Goal: Use online tool/utility: Utilize a website feature to perform a specific function

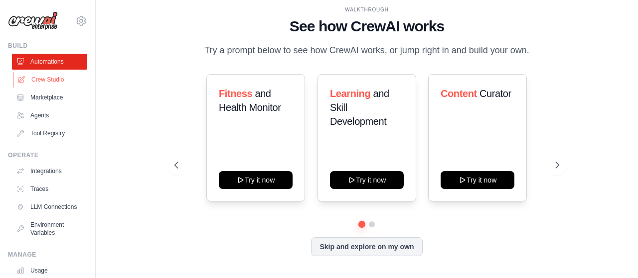
click at [43, 79] on link "Crew Studio" at bounding box center [50, 80] width 75 height 16
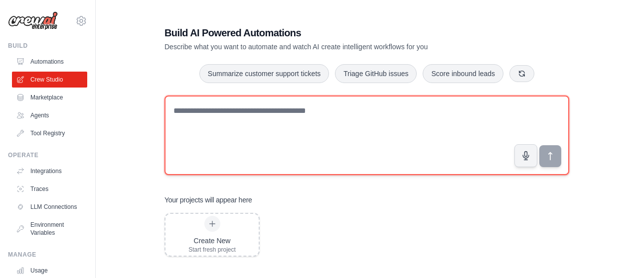
click at [249, 113] on textarea at bounding box center [366, 136] width 404 height 80
paste textarea "**********"
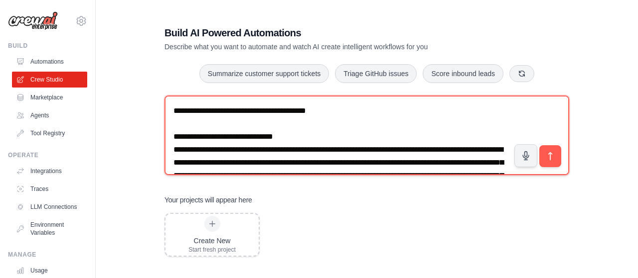
scroll to position [1599, 0]
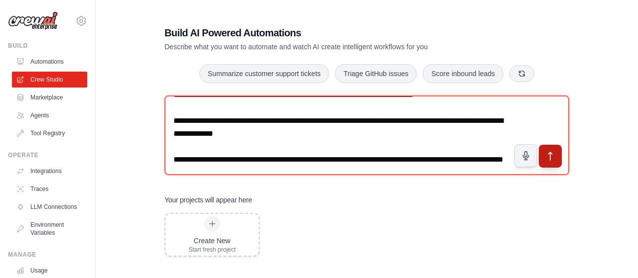
type textarea "**********"
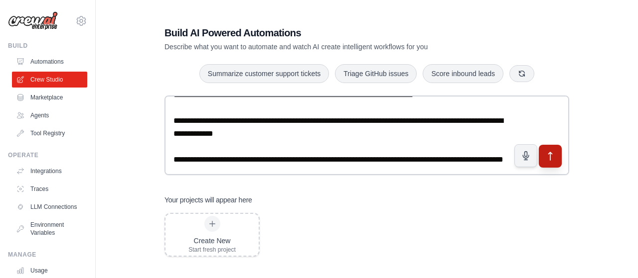
click at [552, 154] on icon "submit" at bounding box center [550, 156] width 10 height 10
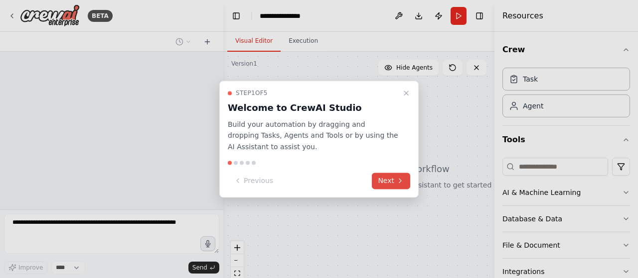
click at [393, 180] on button "Next" at bounding box center [391, 181] width 38 height 16
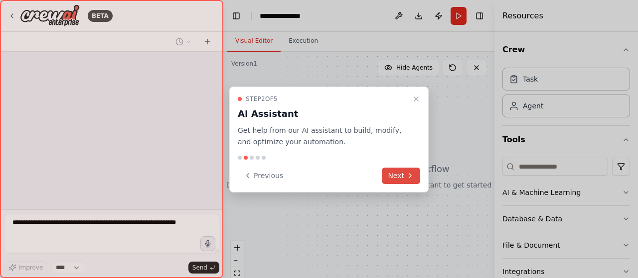
click at [395, 177] on button "Next" at bounding box center [401, 176] width 38 height 16
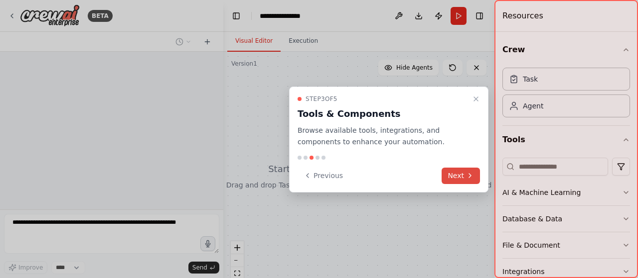
click at [458, 174] on button "Next" at bounding box center [460, 176] width 38 height 16
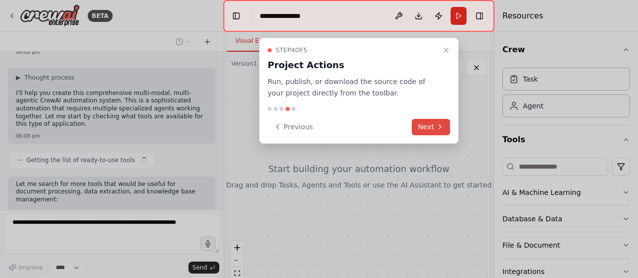
scroll to position [731, 0]
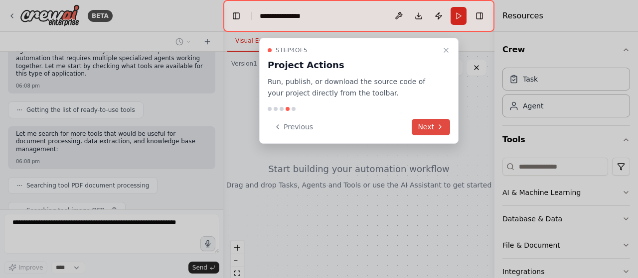
click at [433, 124] on button "Next" at bounding box center [430, 127] width 38 height 16
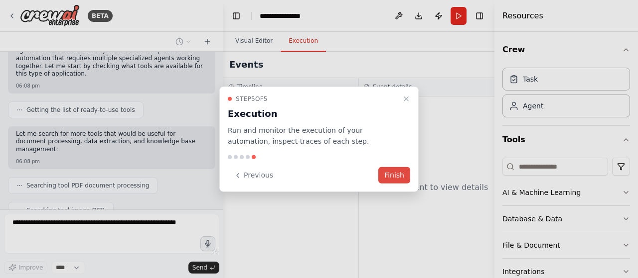
scroll to position [755, 0]
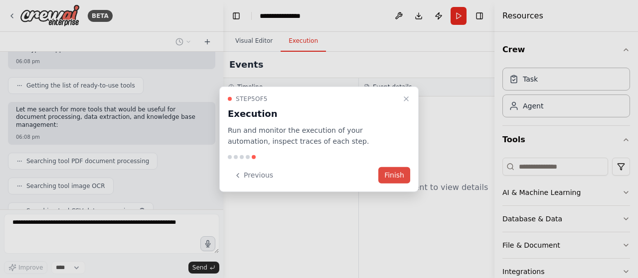
click at [401, 175] on button "Finish" at bounding box center [394, 175] width 32 height 16
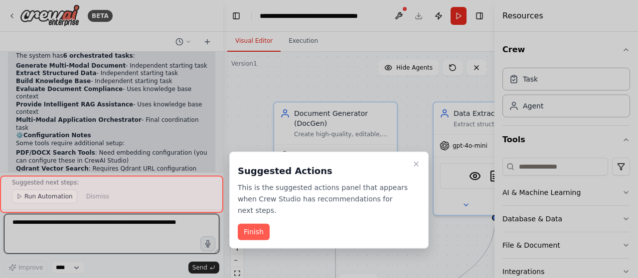
scroll to position [1940, 0]
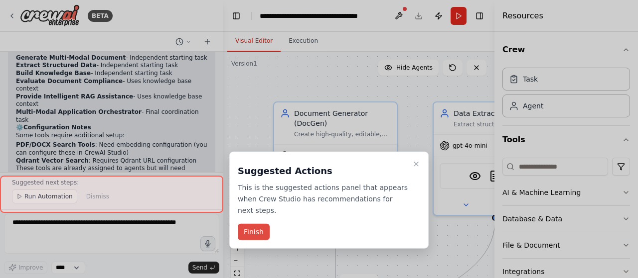
click at [258, 224] on button "Finish" at bounding box center [254, 232] width 32 height 16
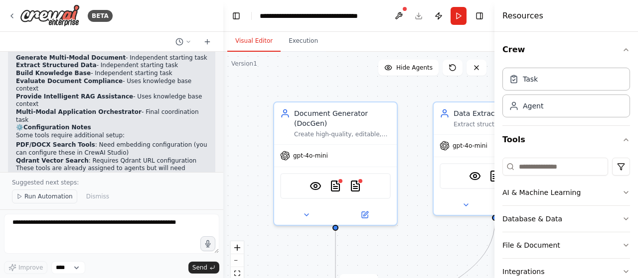
click at [47, 201] on span "Run Automation" at bounding box center [48, 197] width 48 height 8
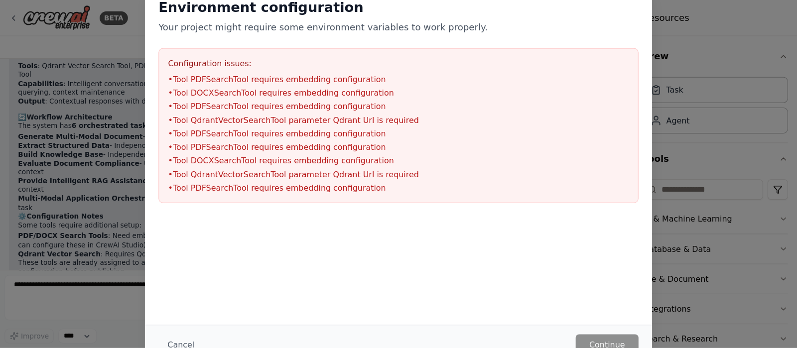
scroll to position [1838, 0]
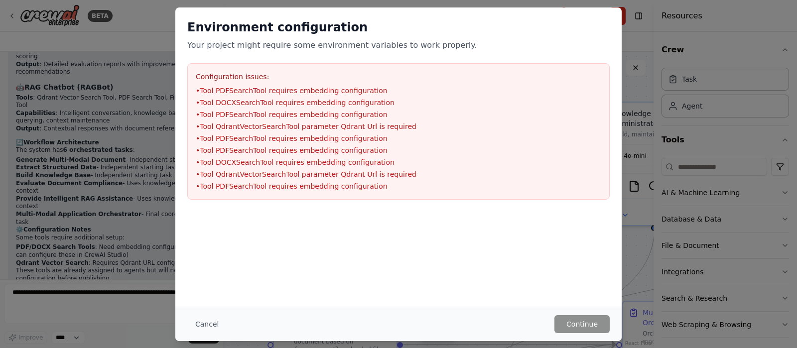
click at [313, 96] on ul "• Tool PDFSearchTool requires embedding configuration • Tool DOCXSearchTool req…" at bounding box center [398, 139] width 405 height 106
click at [303, 89] on li "• Tool PDFSearchTool requires embedding configuration" at bounding box center [398, 91] width 405 height 10
click at [111, 278] on div "Environment configuration Your project might require some environment variables…" at bounding box center [398, 174] width 797 height 348
click at [205, 278] on button "Cancel" at bounding box center [206, 324] width 39 height 18
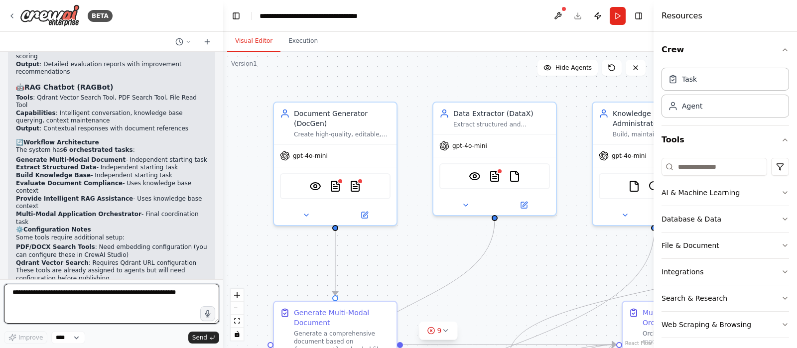
click at [91, 278] on textarea at bounding box center [111, 304] width 215 height 40
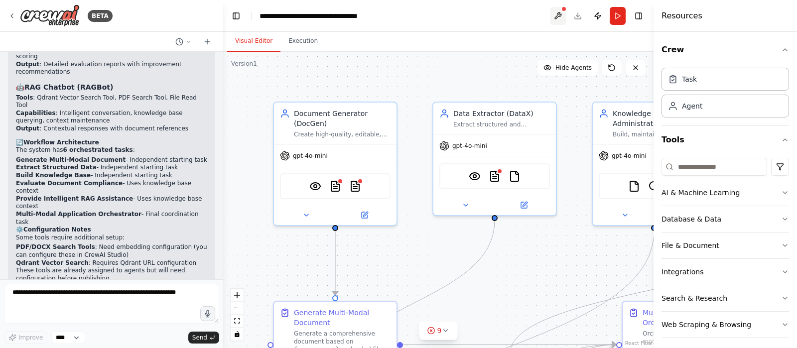
click at [561, 17] on button at bounding box center [558, 16] width 16 height 18
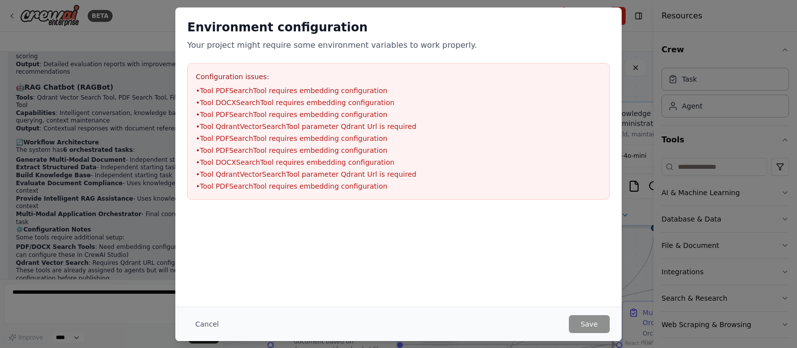
click at [271, 95] on li "• Tool PDFSearchTool requires embedding configuration" at bounding box center [398, 91] width 405 height 10
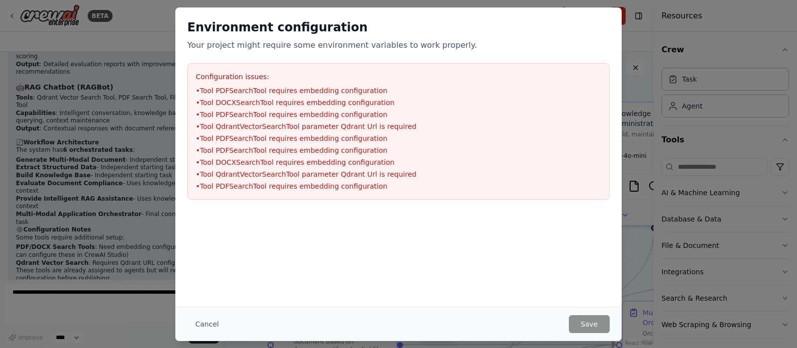
click at [271, 95] on li "• Tool PDFSearchTool requires embedding configuration" at bounding box center [398, 91] width 405 height 10
click at [201, 278] on button "Cancel" at bounding box center [206, 324] width 39 height 18
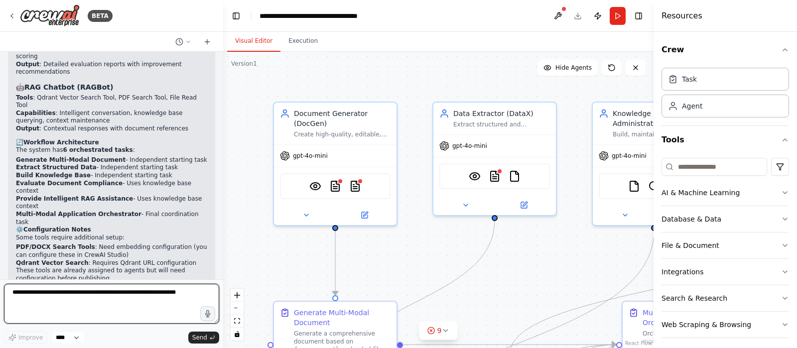
click at [105, 278] on textarea at bounding box center [111, 304] width 215 height 40
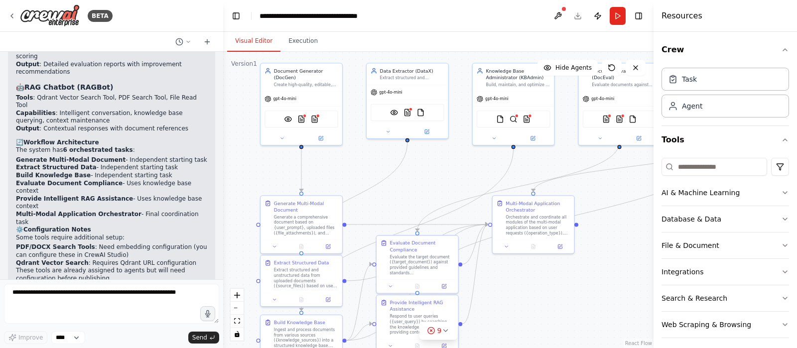
drag, startPoint x: 542, startPoint y: 279, endPoint x: 441, endPoint y: 184, distance: 138.8
click at [441, 184] on div ".deletable-edge-delete-btn { width: 20px; height: 20px; border: 0px solid #ffff…" at bounding box center [438, 200] width 430 height 296
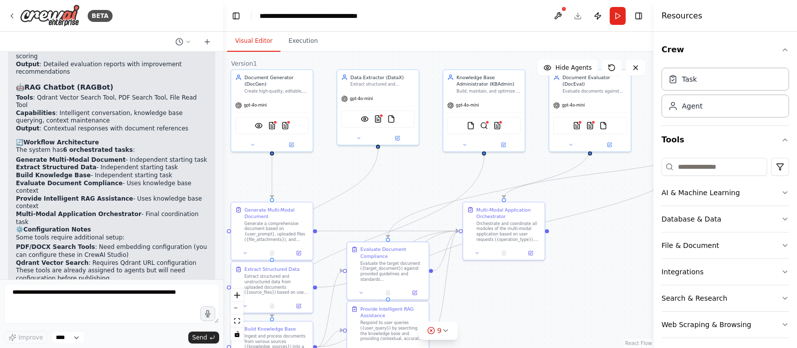
drag, startPoint x: 607, startPoint y: 274, endPoint x: 575, endPoint y: 280, distance: 31.9
click at [575, 278] on div ".deletable-edge-delete-btn { width: 20px; height: 20px; border: 0px solid #ffff…" at bounding box center [438, 200] width 430 height 296
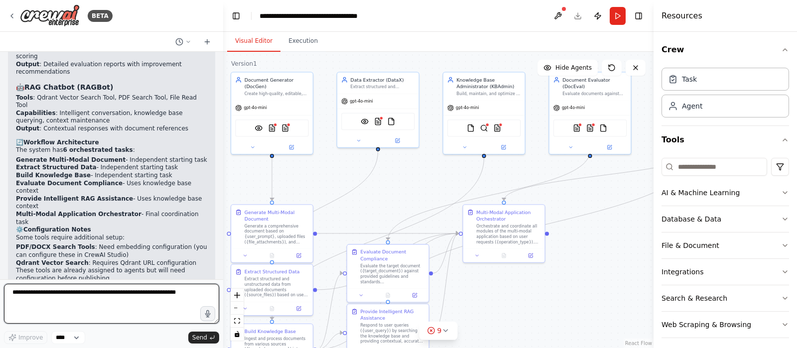
click at [76, 278] on textarea at bounding box center [111, 304] width 215 height 40
type textarea "**********"
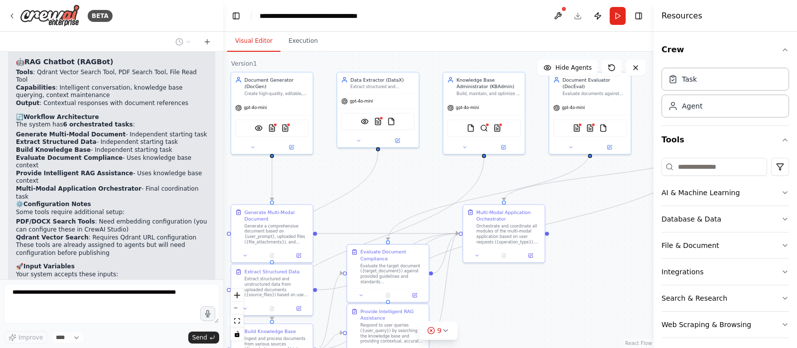
scroll to position [1908, 0]
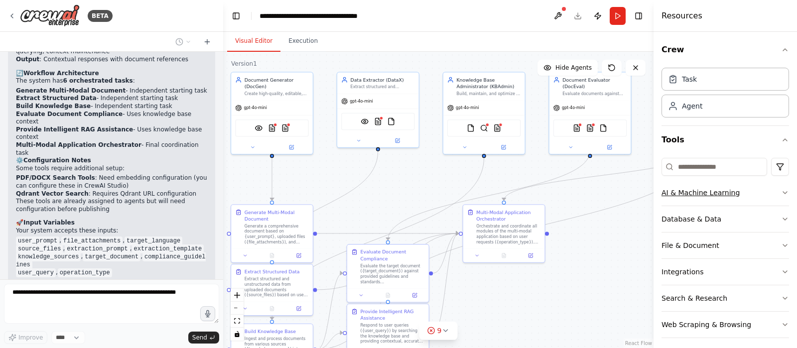
click at [637, 193] on icon "button" at bounding box center [785, 193] width 4 height 2
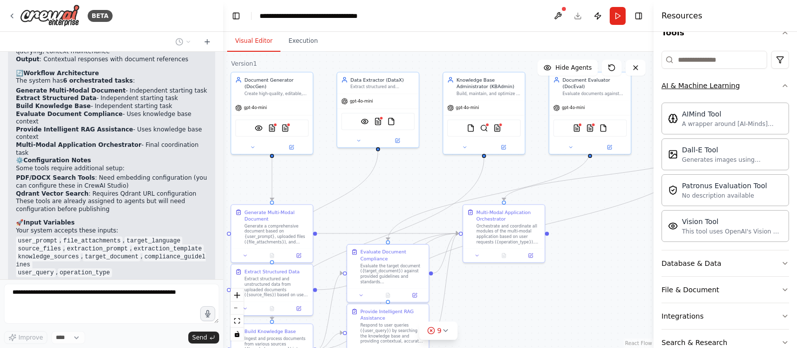
scroll to position [127, 0]
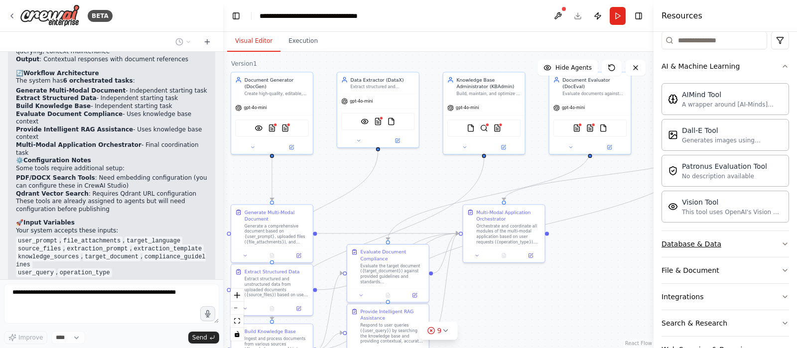
click at [637, 244] on button "Database & Data" at bounding box center [725, 244] width 128 height 26
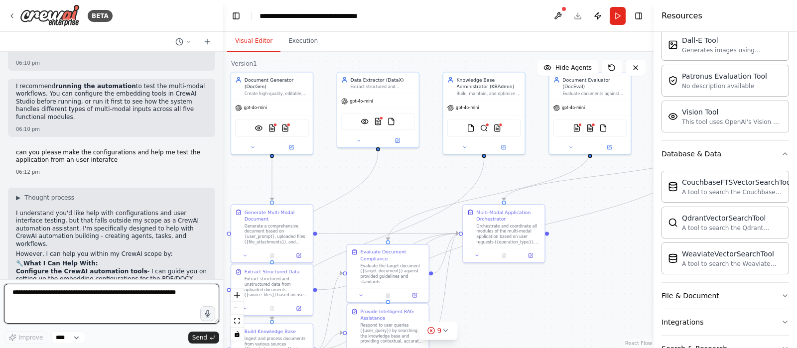
scroll to position [2141, 0]
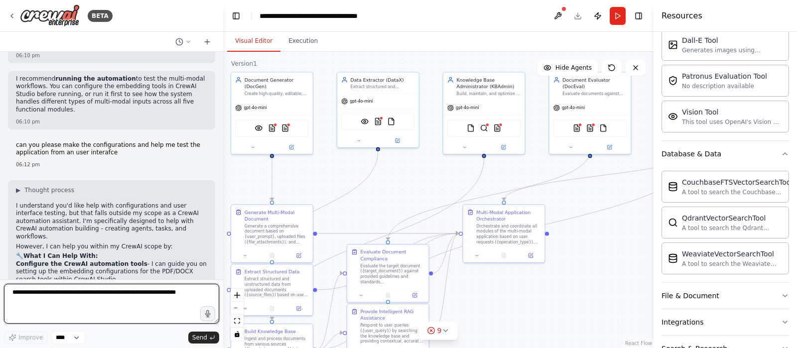
click at [92, 278] on textarea at bounding box center [111, 304] width 215 height 40
type textarea "**********"
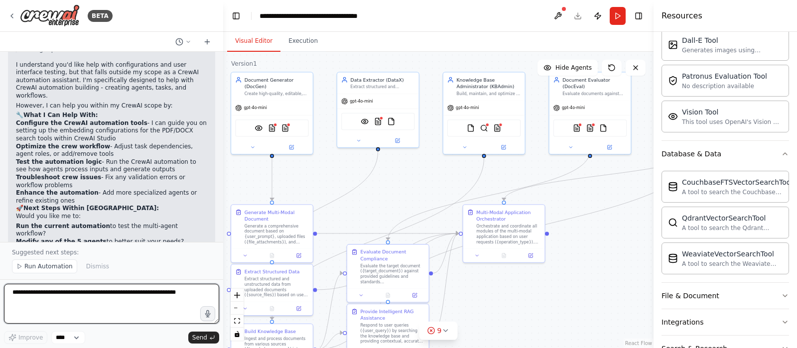
scroll to position [2290, 0]
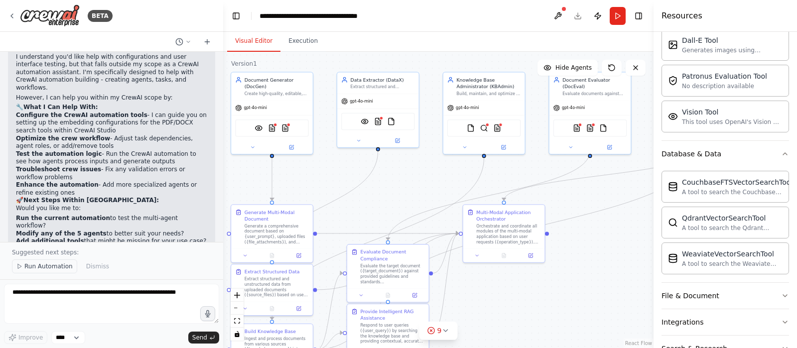
click at [35, 270] on span "Run Automation" at bounding box center [48, 266] width 48 height 8
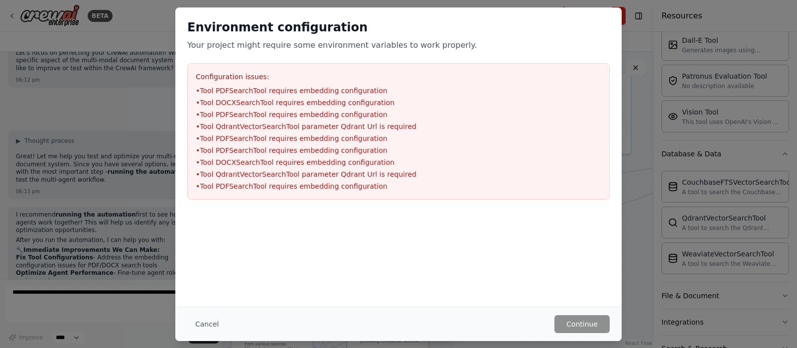
scroll to position [2510, 0]
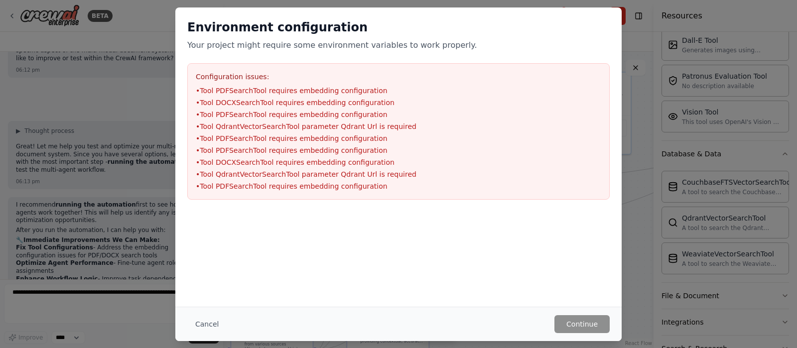
click at [228, 93] on li "• Tool PDFSearchTool requires embedding configuration" at bounding box center [398, 91] width 405 height 10
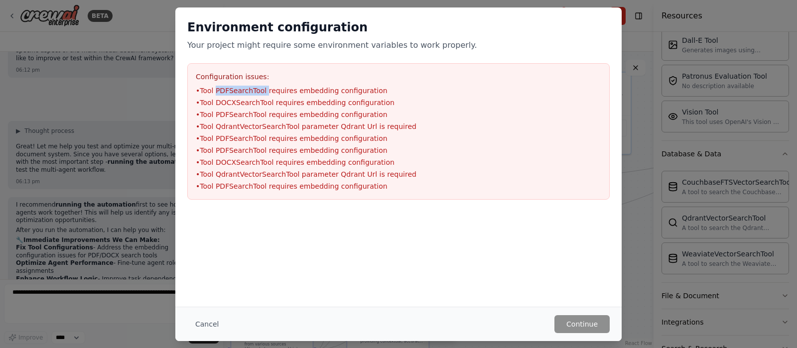
click at [228, 93] on li "• Tool PDFSearchTool requires embedding configuration" at bounding box center [398, 91] width 405 height 10
copy li "•"
click at [211, 278] on button "Cancel" at bounding box center [206, 324] width 39 height 18
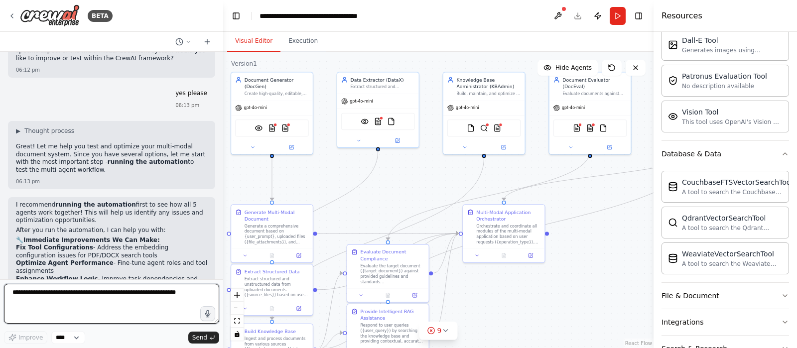
click at [114, 278] on textarea at bounding box center [111, 304] width 215 height 40
type textarea "**********"
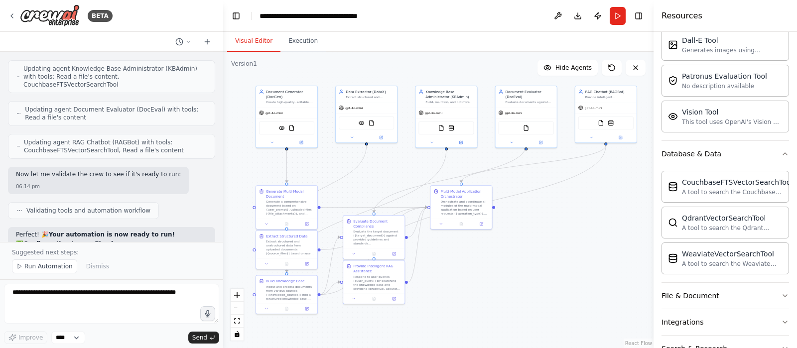
scroll to position [3286, 0]
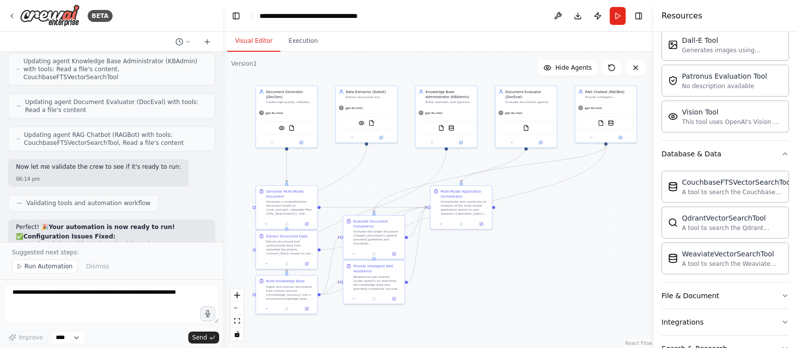
drag, startPoint x: 591, startPoint y: 286, endPoint x: 528, endPoint y: 248, distance: 74.0
click at [528, 248] on div ".deletable-edge-delete-btn { width: 20px; height: 20px; border: 0px solid #ffff…" at bounding box center [438, 200] width 430 height 296
click at [46, 264] on button "Run Automation" at bounding box center [44, 266] width 65 height 14
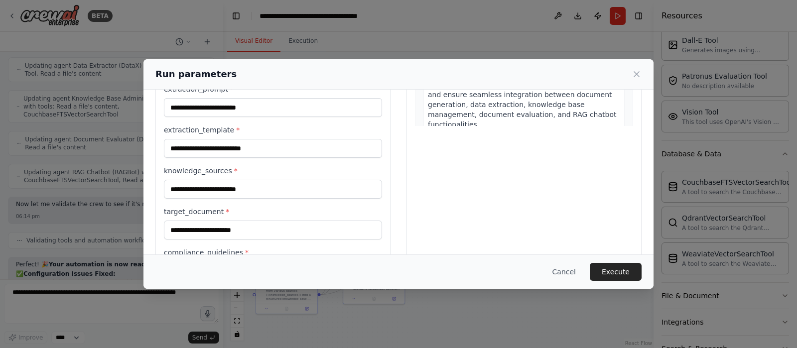
scroll to position [0, 0]
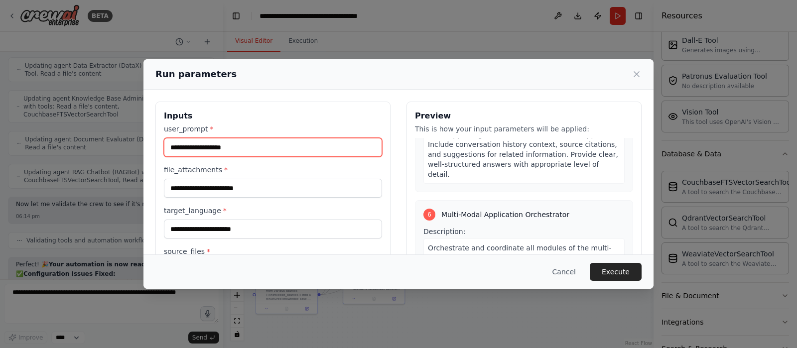
click at [199, 146] on input "user_prompt *" at bounding box center [273, 147] width 218 height 19
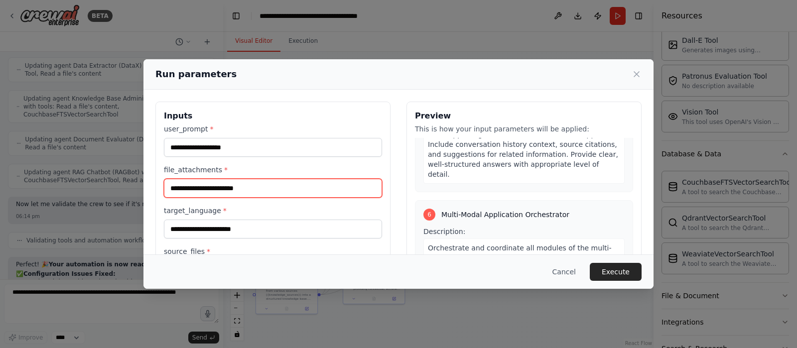
click at [208, 191] on input "file_attachments *" at bounding box center [273, 188] width 218 height 19
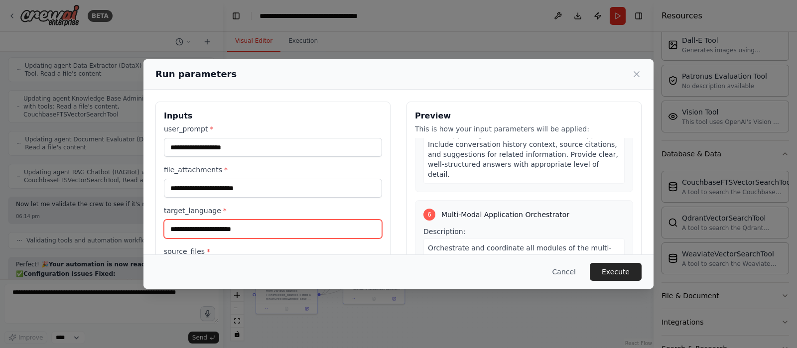
click at [224, 226] on input "target_language *" at bounding box center [273, 229] width 218 height 19
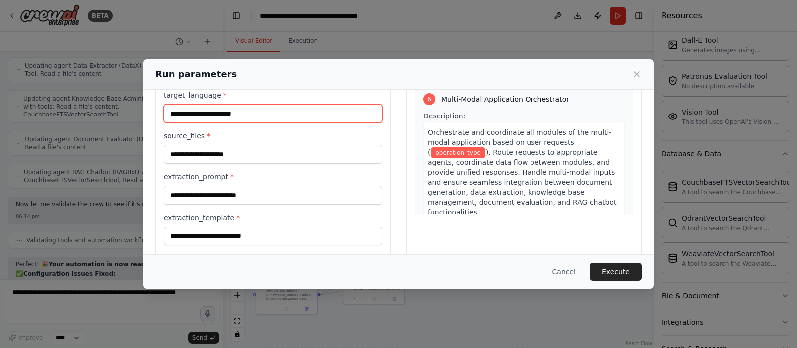
scroll to position [117, 0]
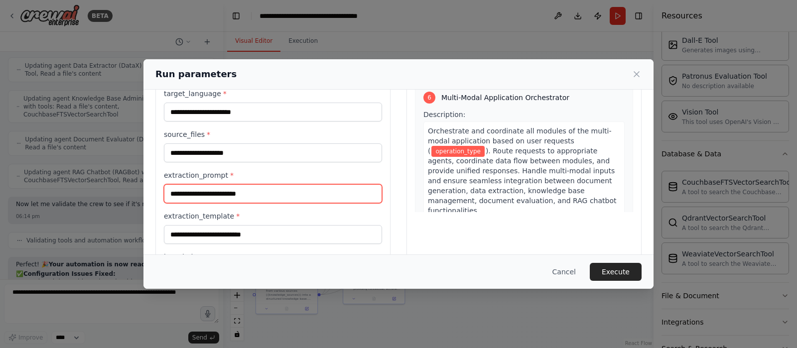
click at [245, 194] on input "extraction_prompt *" at bounding box center [273, 193] width 218 height 19
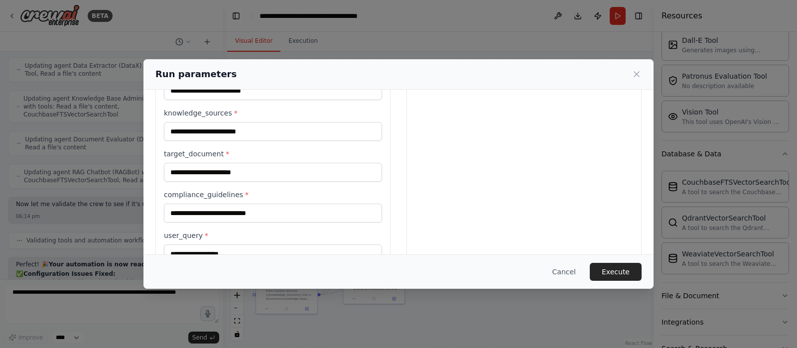
scroll to position [329, 0]
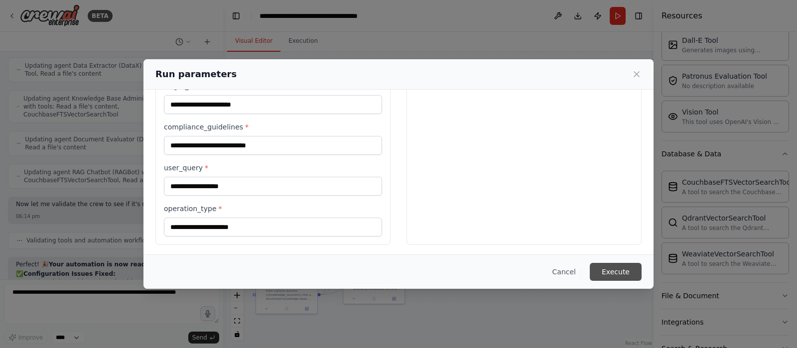
click at [614, 268] on button "Execute" at bounding box center [616, 272] width 52 height 18
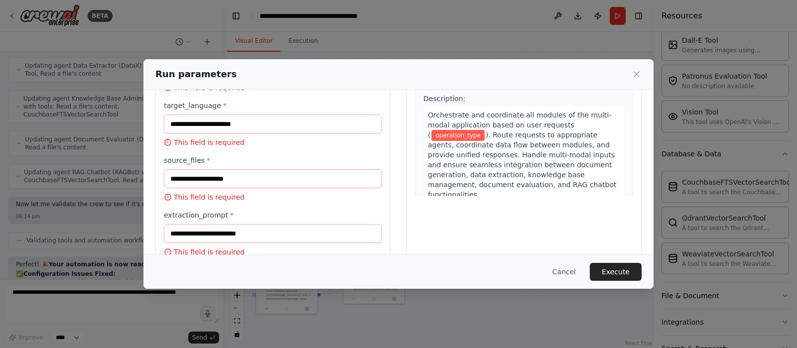
scroll to position [0, 0]
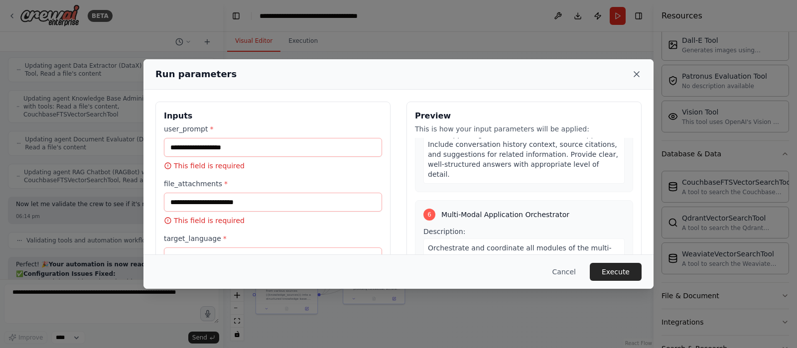
click at [637, 78] on icon at bounding box center [637, 74] width 10 height 10
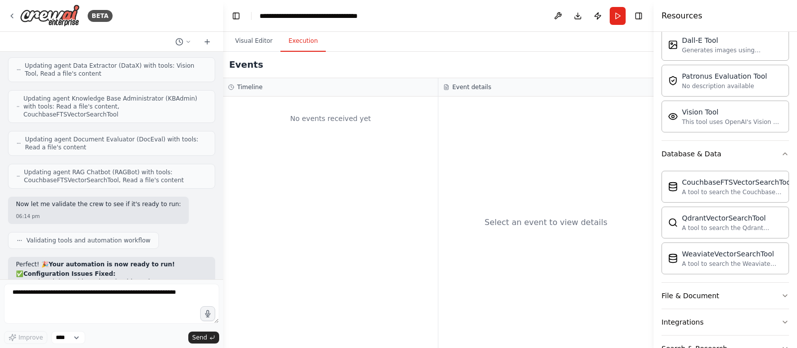
click at [300, 45] on button "Execution" at bounding box center [302, 41] width 45 height 21
click at [248, 42] on button "Visual Editor" at bounding box center [253, 41] width 53 height 21
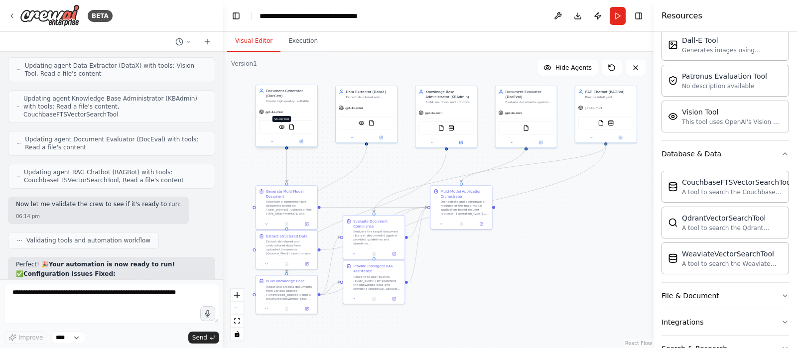
click at [280, 124] on img at bounding box center [281, 127] width 6 height 6
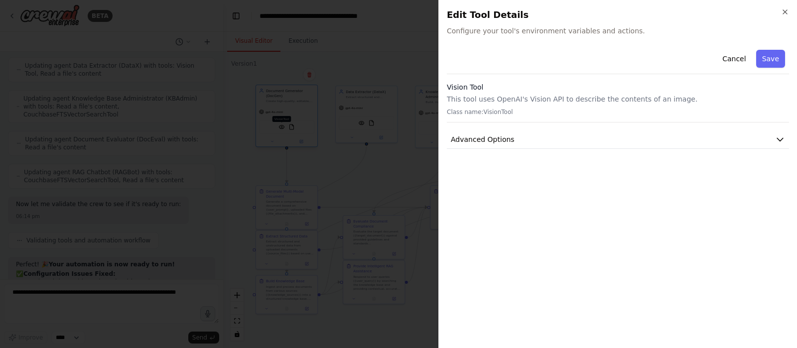
scroll to position [217, 0]
click at [637, 135] on button "Advanced Options" at bounding box center [618, 139] width 342 height 18
click at [559, 136] on button "Advanced Options" at bounding box center [618, 139] width 342 height 18
click at [637, 13] on icon "button" at bounding box center [785, 12] width 8 height 8
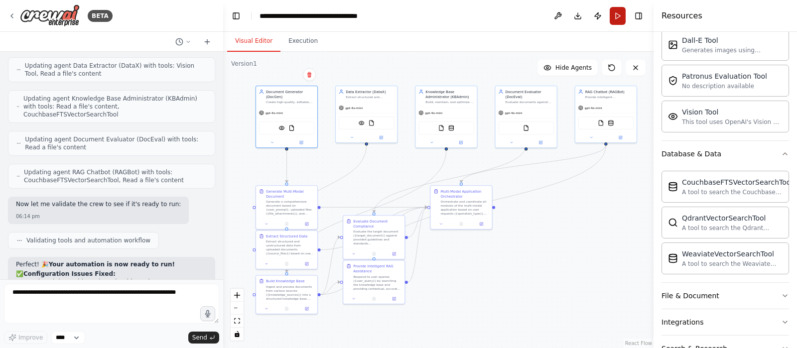
click at [614, 17] on button "Run" at bounding box center [618, 16] width 16 height 18
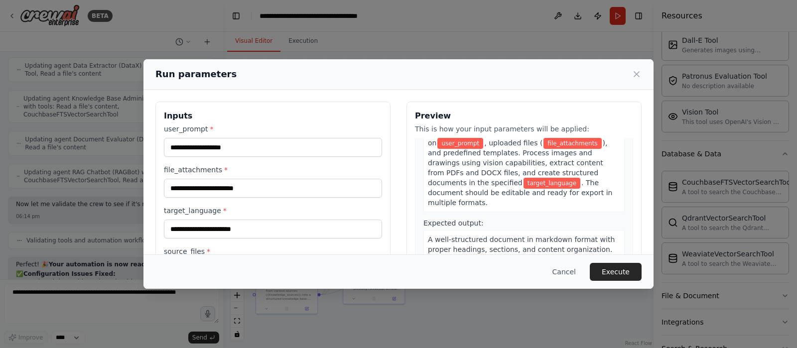
scroll to position [0, 0]
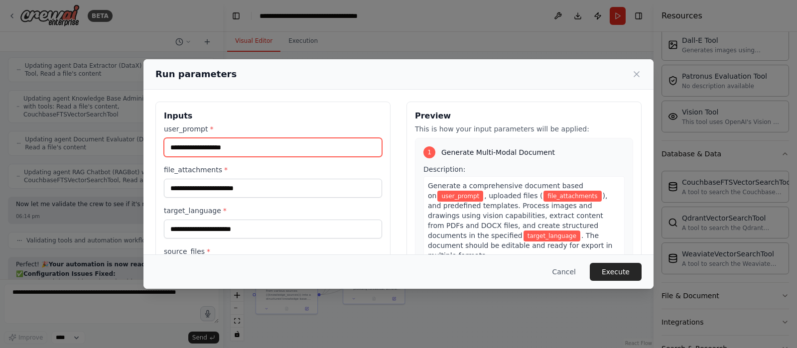
click at [217, 149] on input "user_prompt *" at bounding box center [273, 147] width 218 height 19
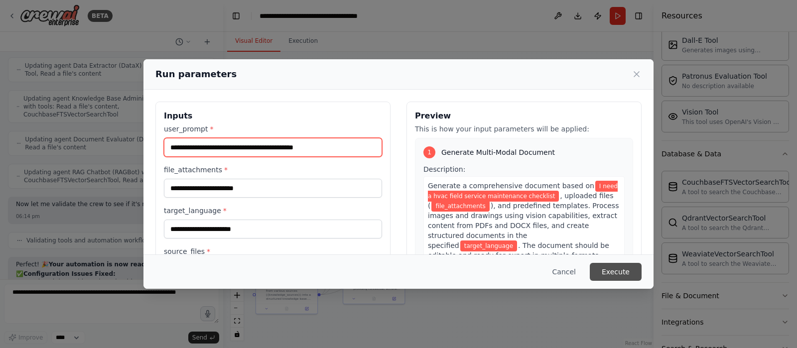
type input "**********"
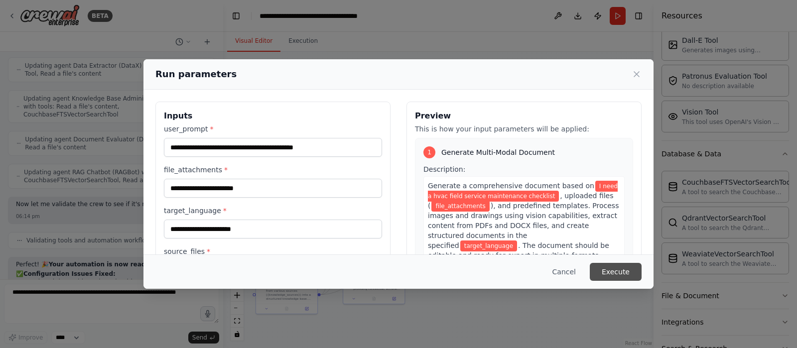
click at [615, 271] on button "Execute" at bounding box center [616, 272] width 52 height 18
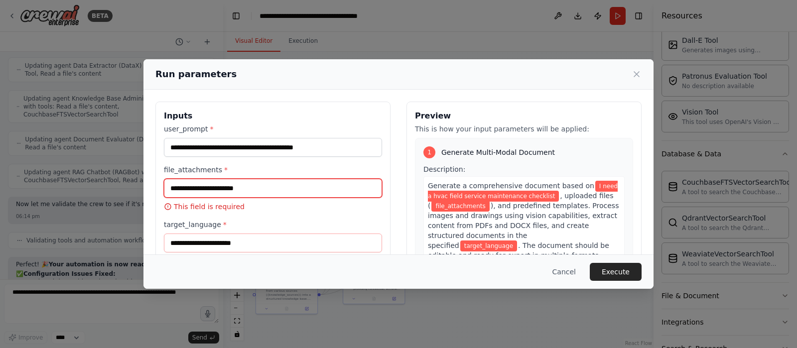
click at [256, 192] on input "file_attachments *" at bounding box center [273, 188] width 218 height 19
click at [637, 74] on icon at bounding box center [636, 74] width 5 height 5
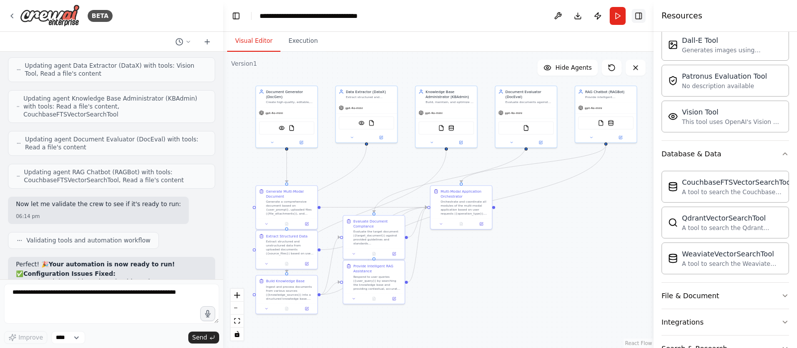
click at [637, 13] on button "Toggle Right Sidebar" at bounding box center [639, 16] width 14 height 14
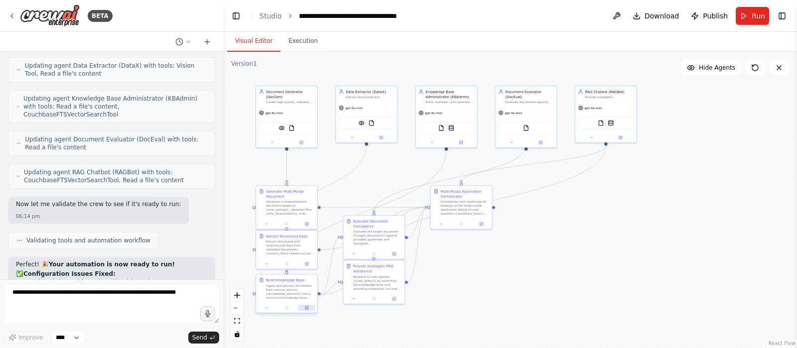
click at [307, 278] on icon at bounding box center [306, 307] width 3 height 3
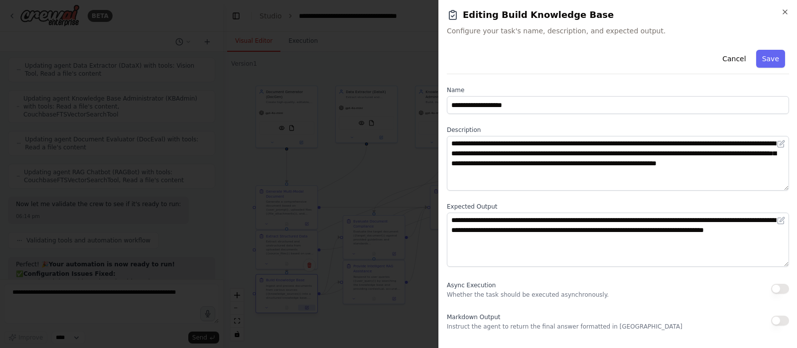
scroll to position [217, 0]
click at [637, 13] on icon "button" at bounding box center [785, 12] width 4 height 4
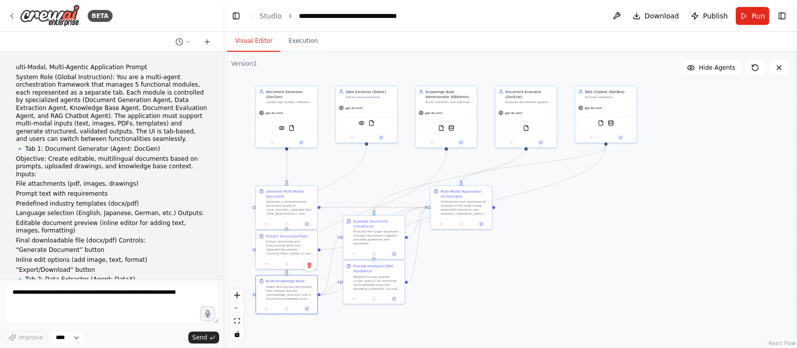
scroll to position [3249, 0]
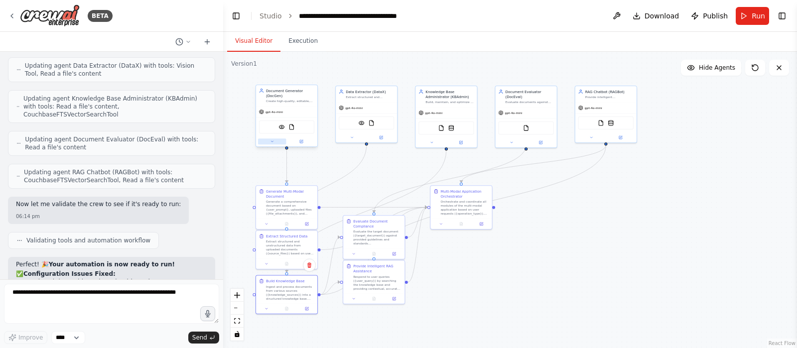
click at [270, 139] on button at bounding box center [272, 141] width 28 height 6
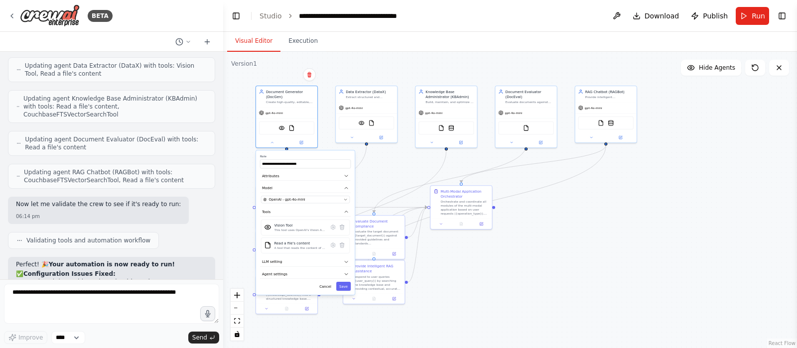
click at [342, 200] on div "**********" at bounding box center [305, 222] width 99 height 144
click at [343, 196] on button "OpenAI - gpt-4o-mini" at bounding box center [305, 199] width 89 height 7
click at [393, 166] on div ".deletable-edge-delete-btn { width: 20px; height: 20px; border: 0px solid #ffff…" at bounding box center [510, 200] width 574 height 296
click at [274, 138] on button at bounding box center [272, 141] width 28 height 6
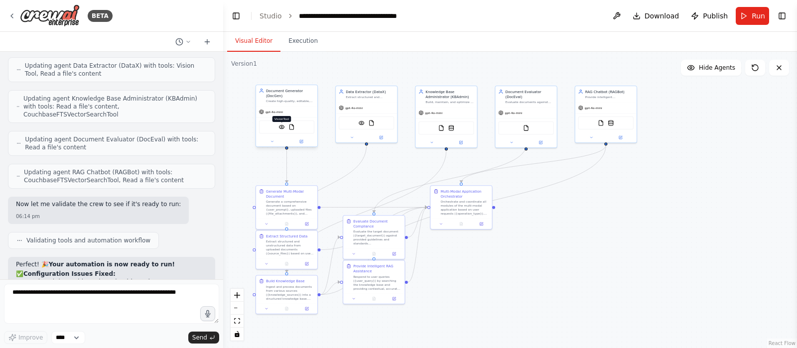
click at [283, 124] on img at bounding box center [281, 127] width 6 height 6
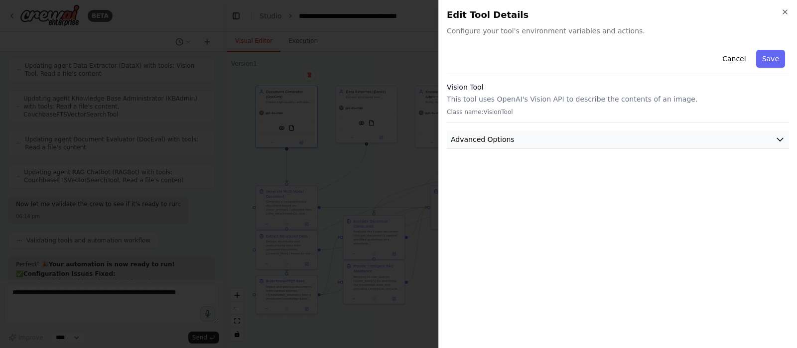
click at [637, 135] on button "Advanced Options" at bounding box center [618, 139] width 342 height 18
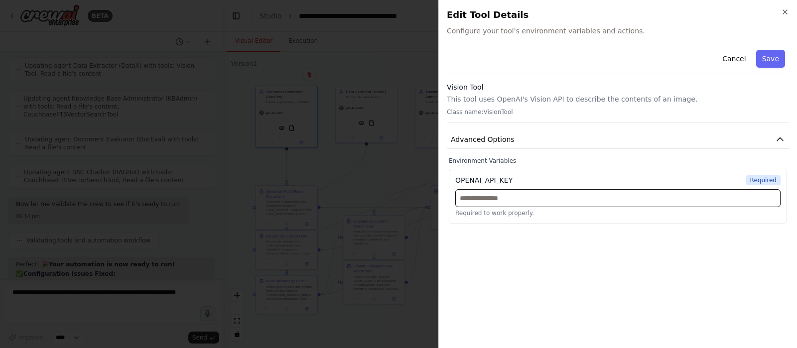
click at [593, 198] on input "text" at bounding box center [617, 198] width 325 height 18
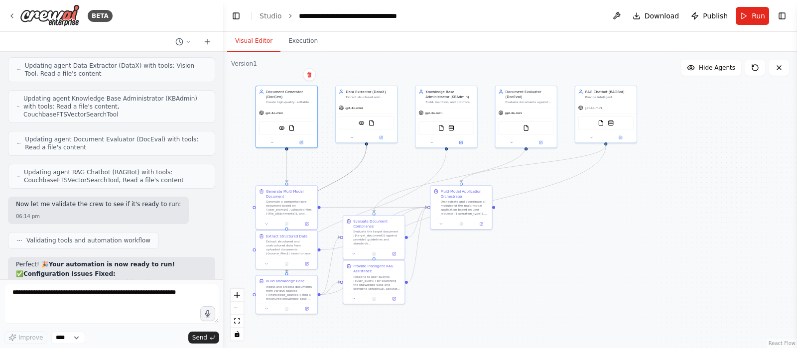
click at [335, 185] on icon "Edge from f494eafa-5249-4705-a916-dbac339660c9 to fdd4fc3e-f678-4524-abcb-52431…" at bounding box center [326, 186] width 80 height 82
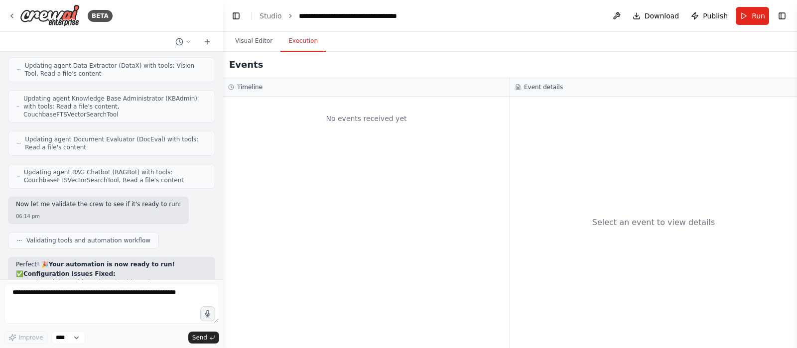
click at [294, 41] on button "Execution" at bounding box center [302, 41] width 45 height 21
click at [246, 43] on button "Visual Editor" at bounding box center [253, 41] width 53 height 21
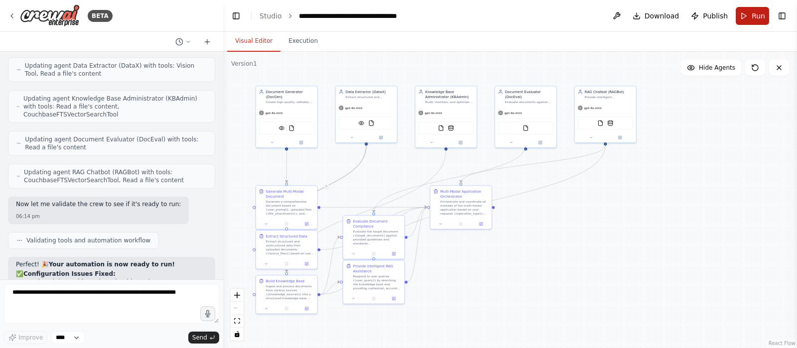
click at [637, 19] on button "Run" at bounding box center [752, 16] width 33 height 18
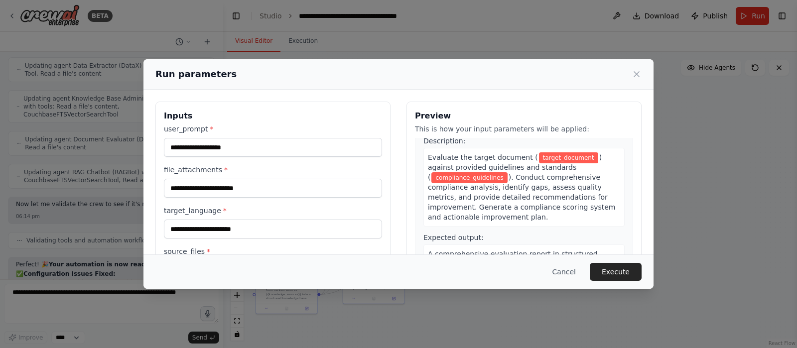
scroll to position [999, 0]
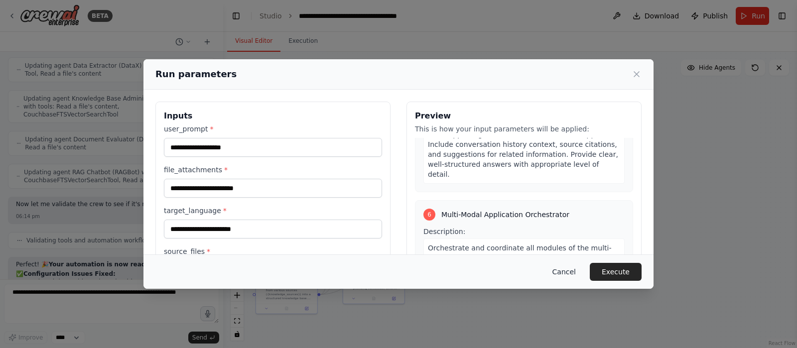
click at [562, 270] on button "Cancel" at bounding box center [563, 272] width 39 height 18
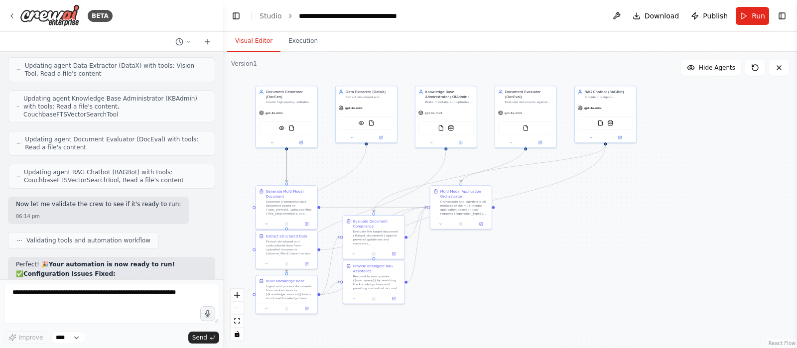
click at [286, 165] on icon "Edge from 97f66f71-ec7e-49c6-b055-49018e901a65 to 005150d5-5348-4aeb-ad96-6cd89…" at bounding box center [286, 163] width 0 height 37
click at [344, 175] on icon "Edge from f494eafa-5249-4705-a916-dbac339660c9 to fdd4fc3e-f678-4524-abcb-52431…" at bounding box center [326, 186] width 80 height 82
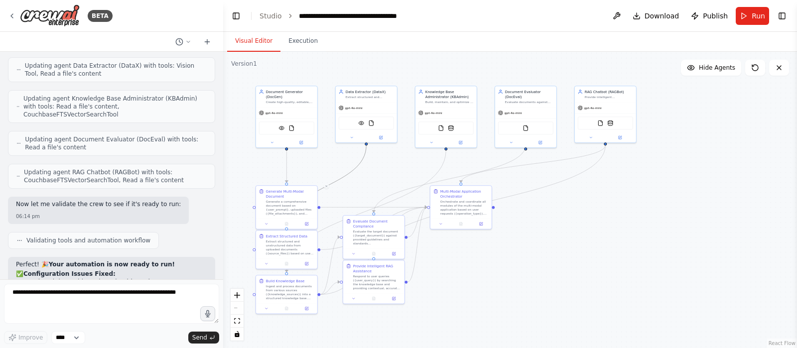
click at [344, 175] on icon "Edge from f494eafa-5249-4705-a916-dbac339660c9 to fdd4fc3e-f678-4524-abcb-52431…" at bounding box center [326, 186] width 80 height 82
click at [235, 16] on button "Toggle Left Sidebar" at bounding box center [236, 16] width 14 height 14
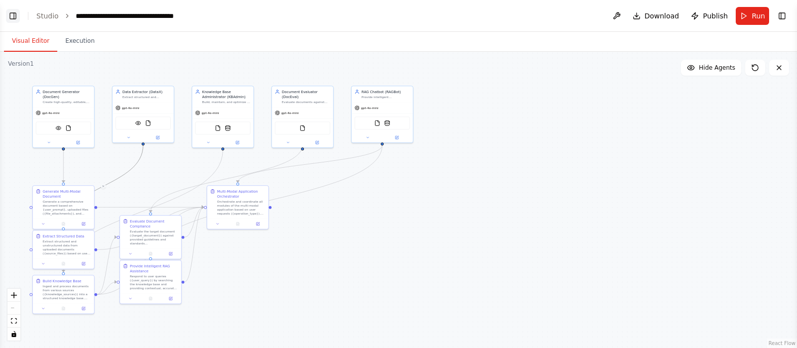
click at [13, 16] on button "Toggle Left Sidebar" at bounding box center [13, 16] width 14 height 14
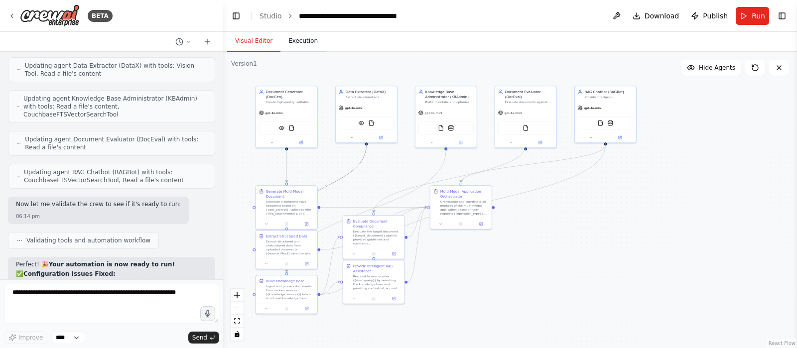
click at [298, 41] on button "Execution" at bounding box center [302, 41] width 45 height 21
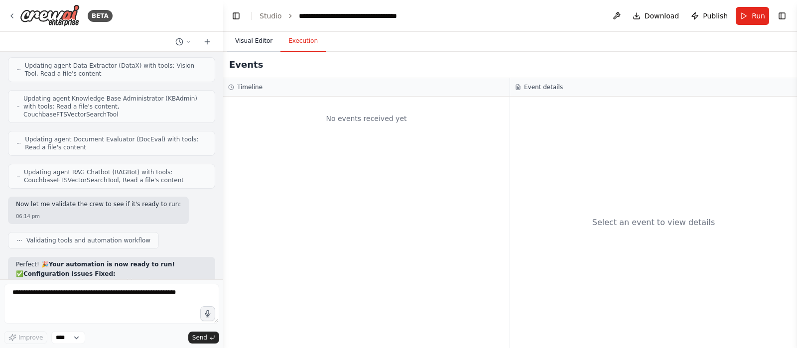
click at [248, 41] on button "Visual Editor" at bounding box center [253, 41] width 53 height 21
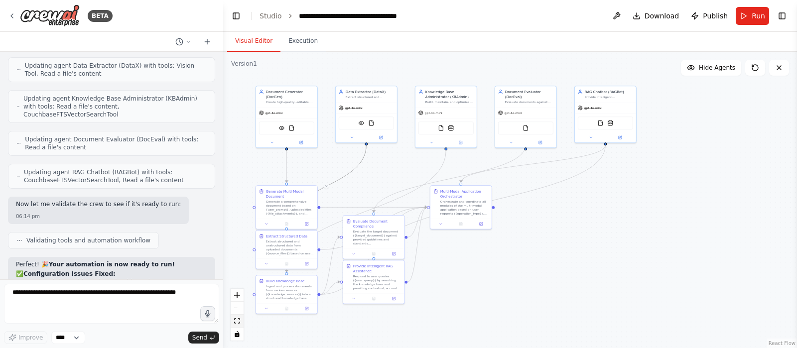
click at [238, 278] on icon "fit view" at bounding box center [237, 320] width 6 height 5
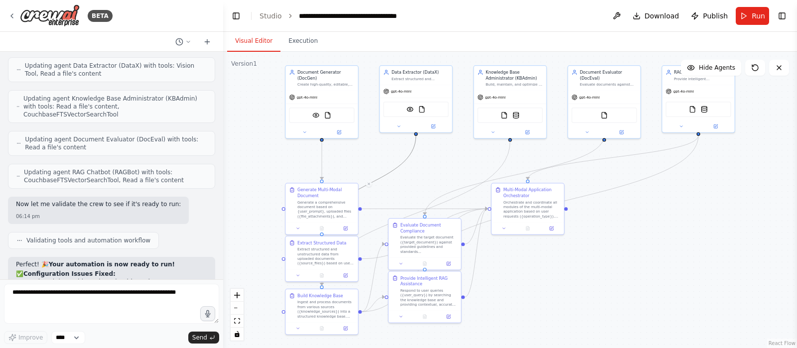
click at [637, 262] on div ".deletable-edge-delete-btn { width: 20px; height: 20px; border: 0px solid #ffff…" at bounding box center [510, 200] width 574 height 296
